Goal: Task Accomplishment & Management: Use online tool/utility

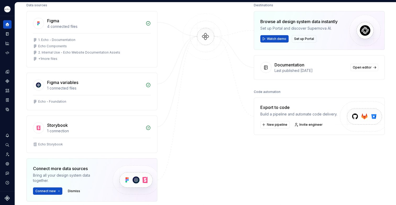
scroll to position [74, 0]
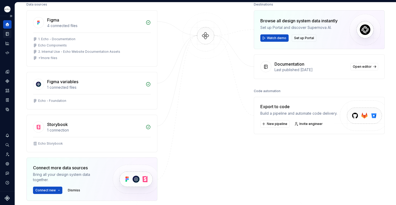
click at [5, 34] on icon "Documentation" at bounding box center [7, 33] width 5 height 5
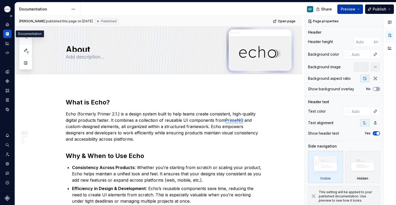
click at [360, 9] on button "Preview" at bounding box center [350, 8] width 26 height 9
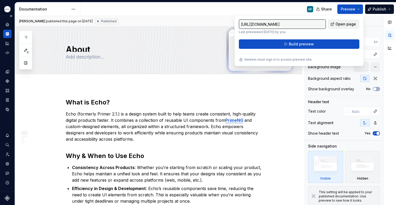
click at [347, 25] on span "Open page" at bounding box center [345, 23] width 20 height 5
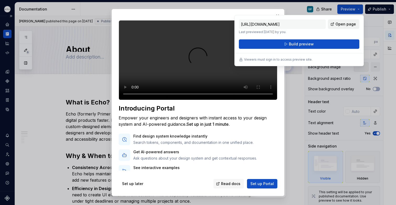
type textarea "*"
